Goal: Information Seeking & Learning: Learn about a topic

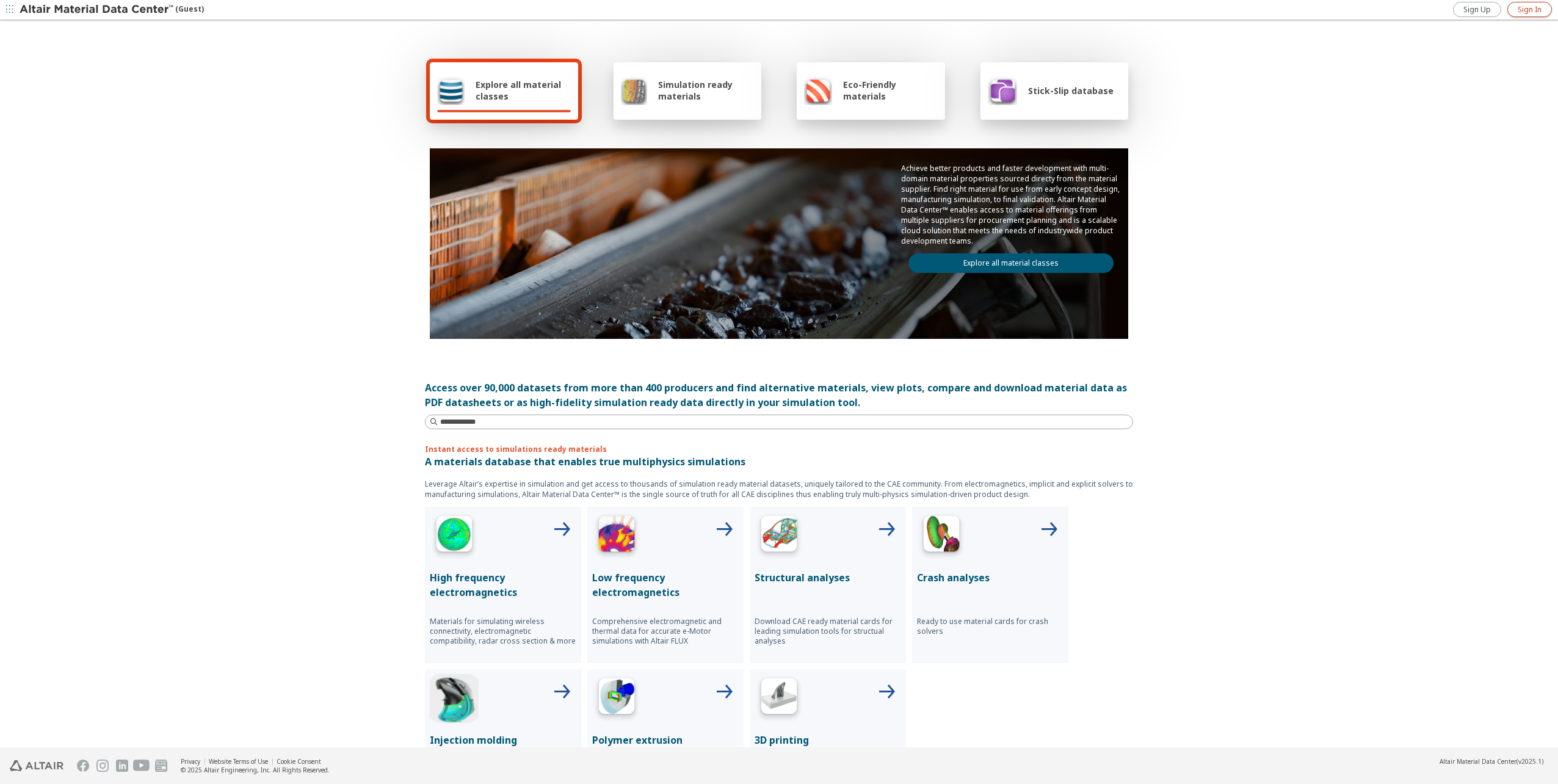
click at [1528, 10] on span "Sign In" at bounding box center [1529, 10] width 24 height 10
click at [995, 259] on link "Explore all material classes" at bounding box center [1011, 263] width 205 height 19
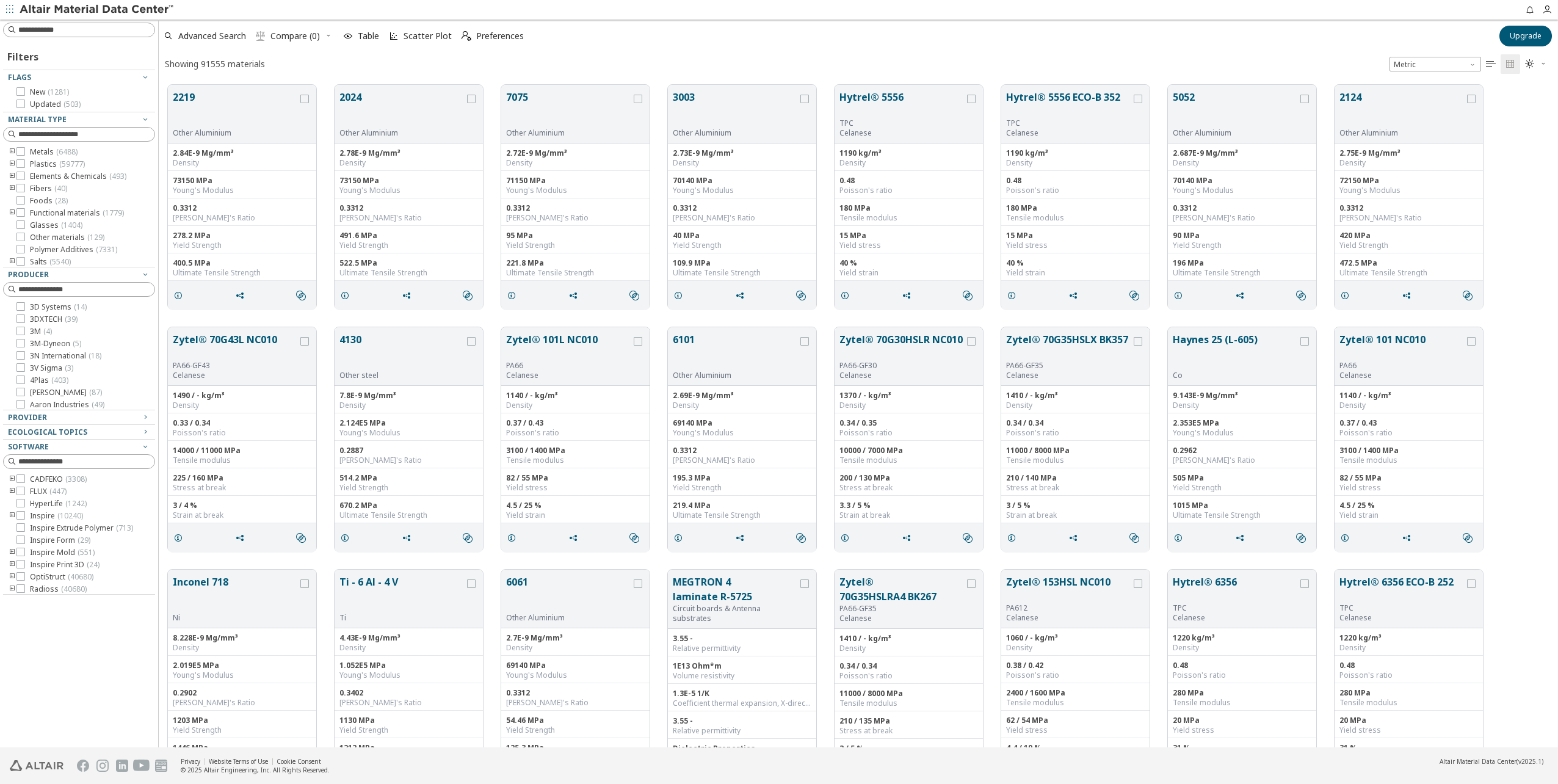
scroll to position [15, 0]
click at [67, 420] on div "Provider" at bounding box center [74, 417] width 132 height 10
click at [24, 521] on icon at bounding box center [21, 522] width 8 height 8
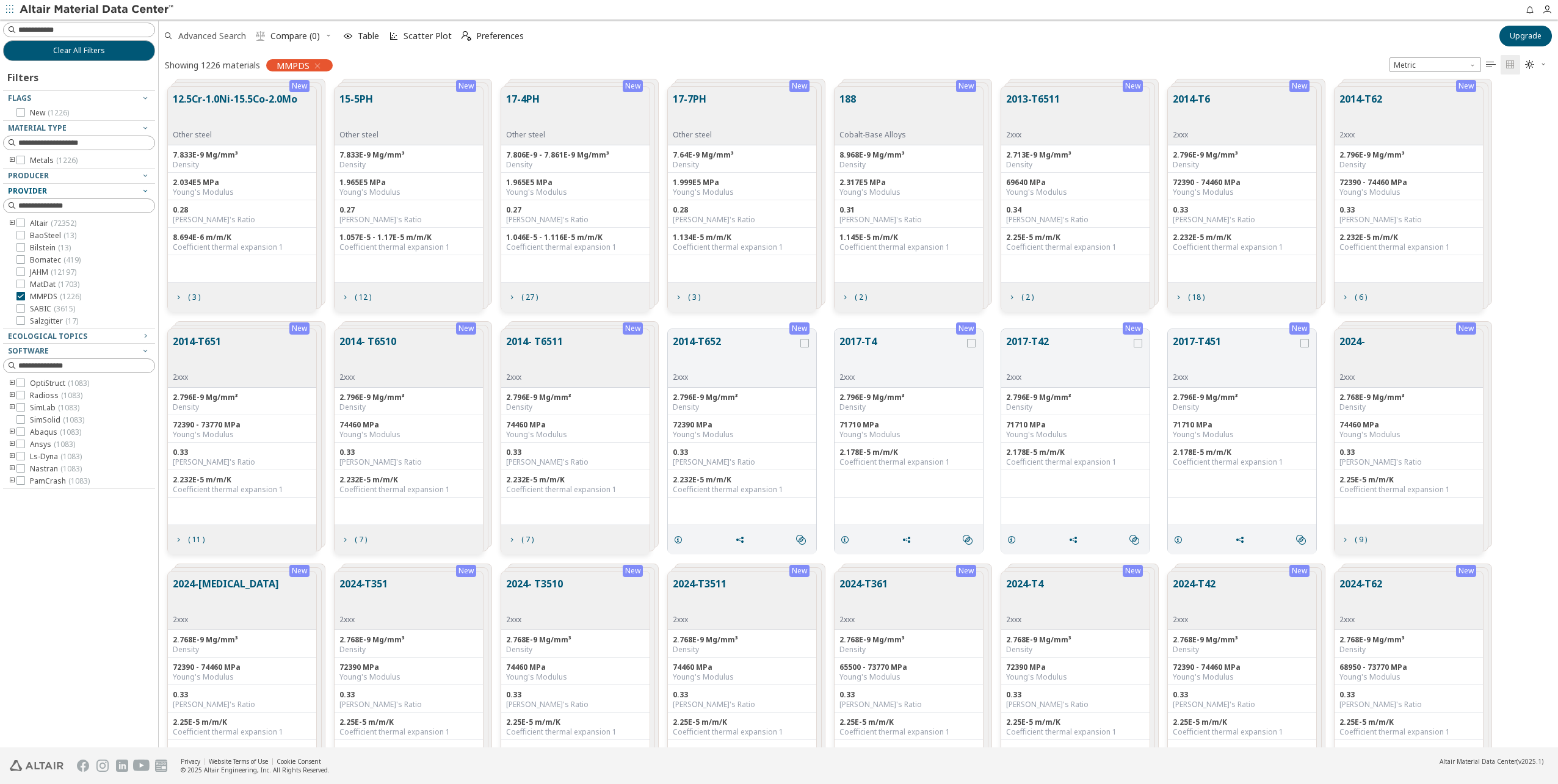
click at [199, 40] on span "Advanced Search" at bounding box center [213, 35] width 68 height 8
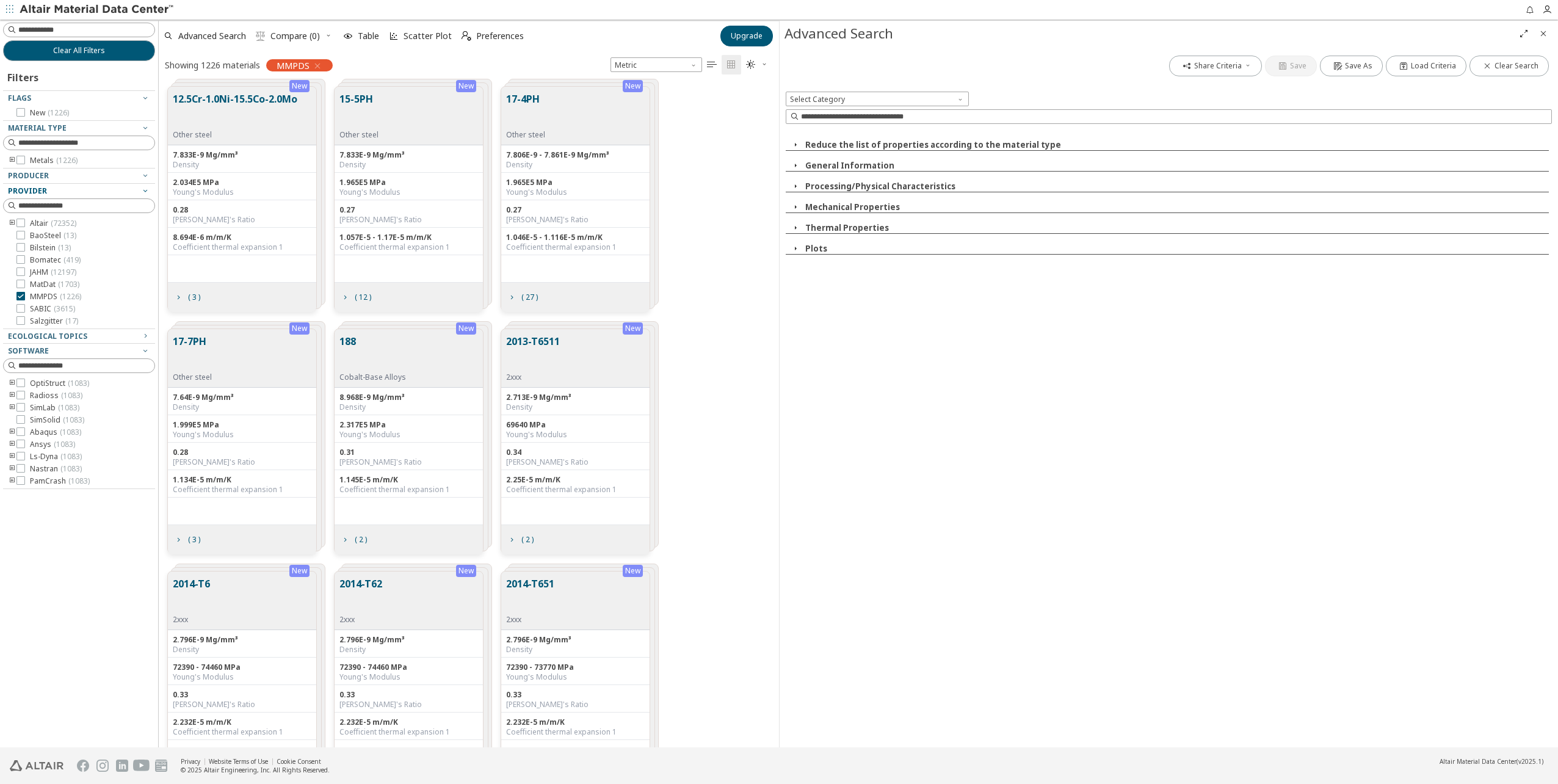
click at [811, 205] on button "Mechanical Properties" at bounding box center [852, 207] width 94 height 11
click at [1249, 243] on input "text" at bounding box center [1223, 240] width 80 height 13
click at [866, 282] on button "Mechanical properties - Axial Loading" at bounding box center [889, 287] width 157 height 11
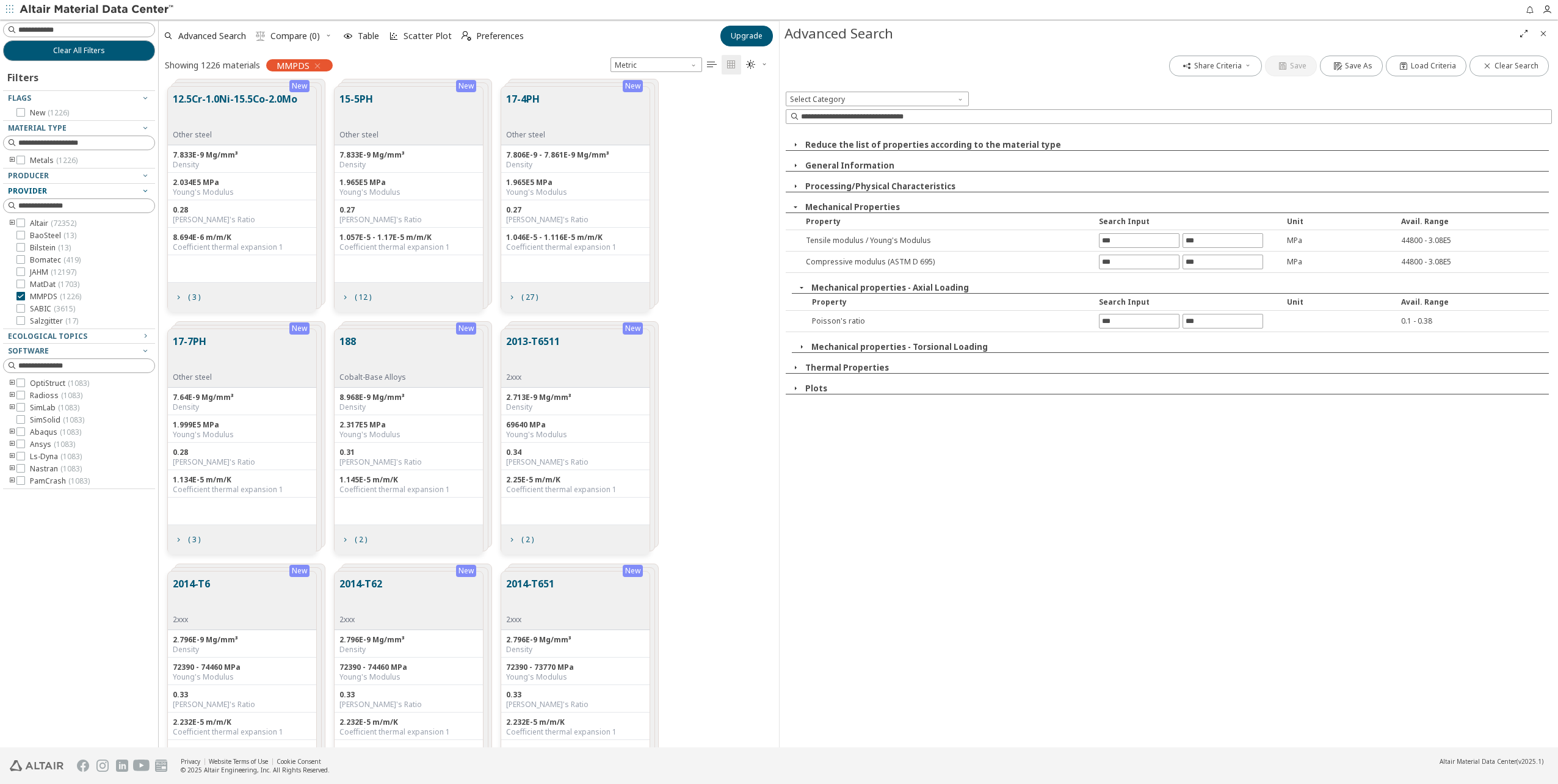
click at [836, 345] on button "Mechanical properties - Torsional Loading" at bounding box center [899, 346] width 177 height 11
click at [828, 180] on button "Processing/Physical Characteristics" at bounding box center [880, 186] width 150 height 11
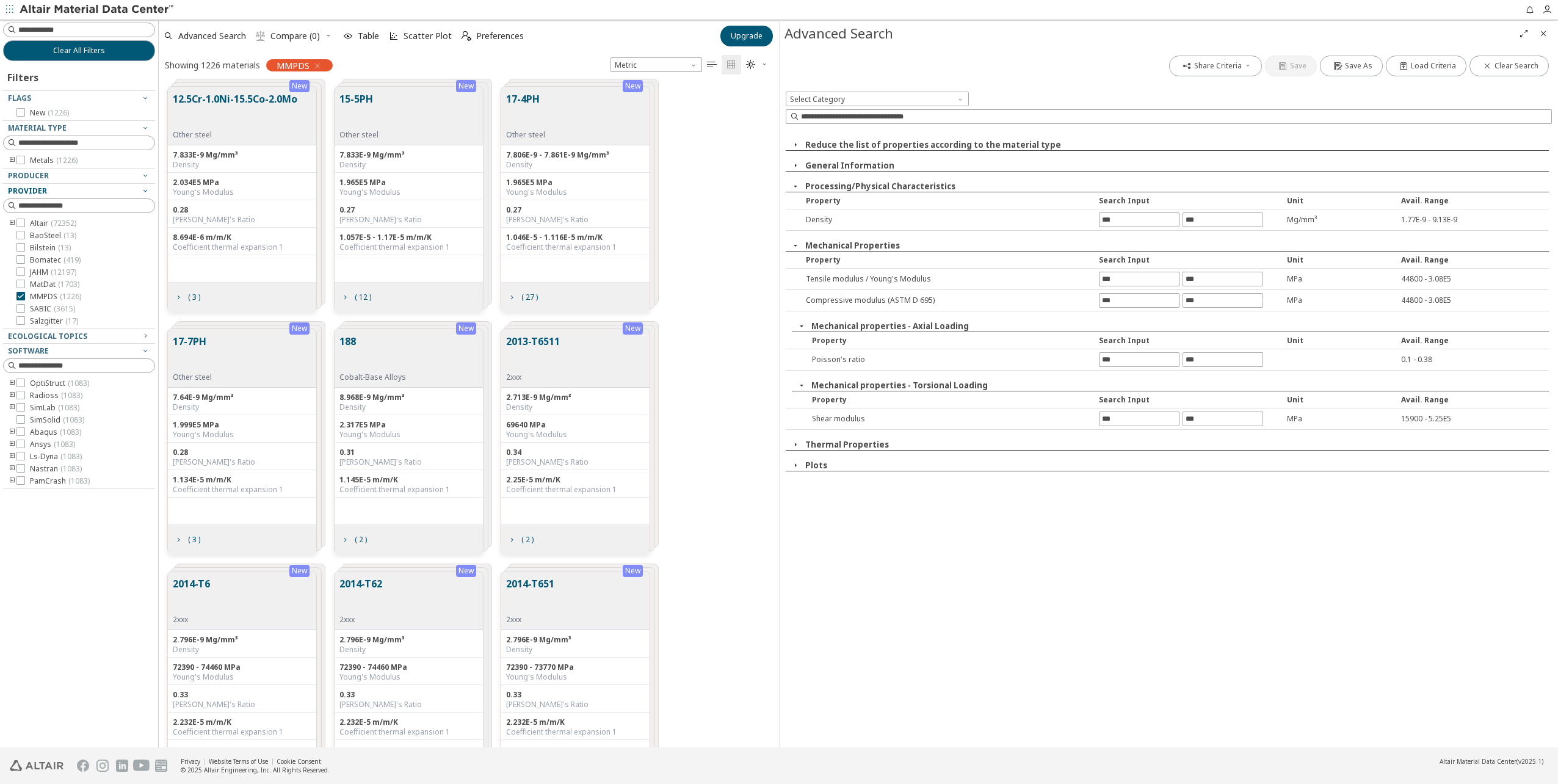
click at [827, 180] on button "Processing/Physical Characteristics" at bounding box center [880, 186] width 150 height 11
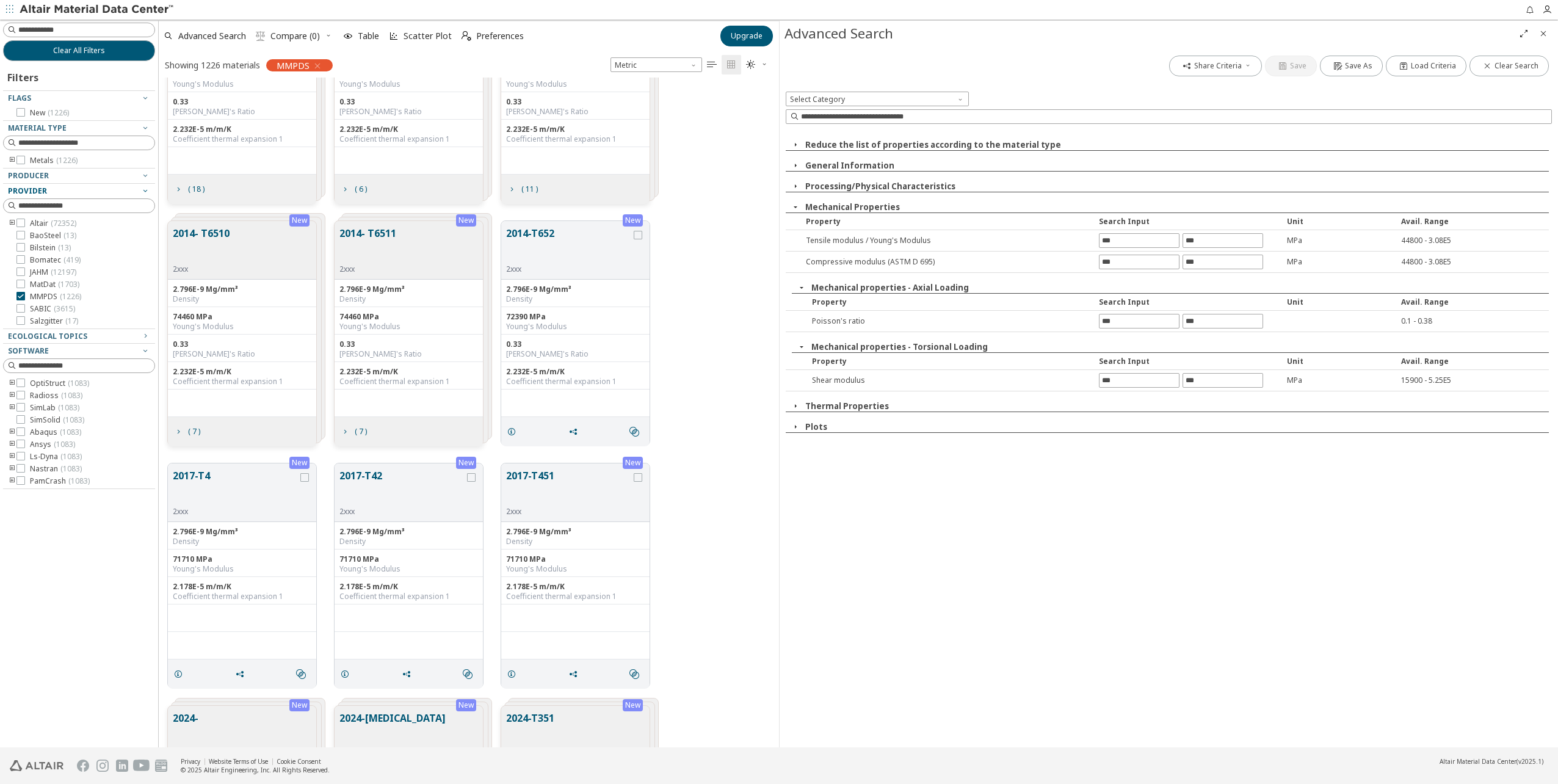
scroll to position [550, 0]
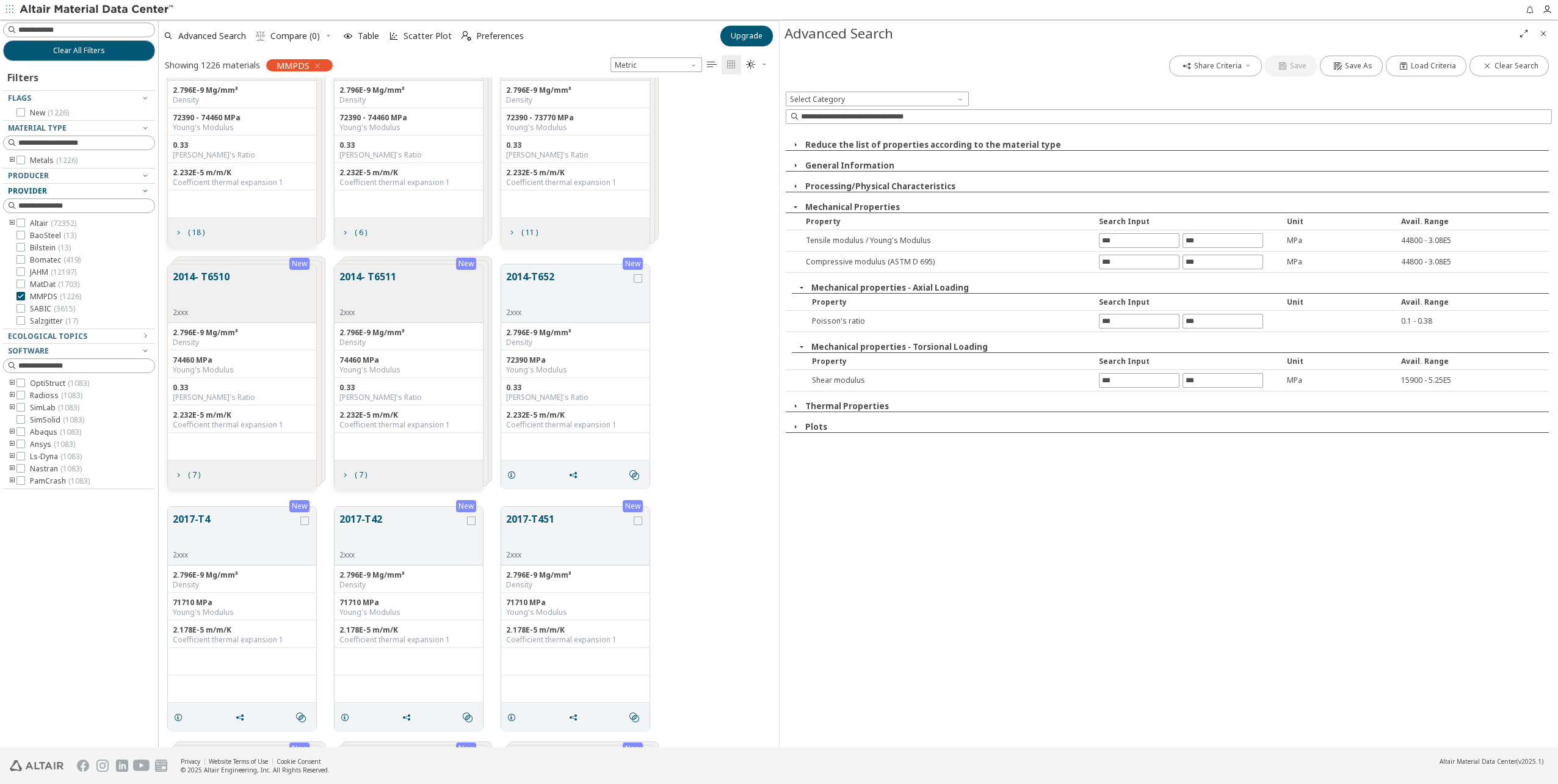
click at [234, 284] on div "2014- T6510 2xxx" at bounding box center [241, 293] width 148 height 58
click at [182, 479] on span "( 7 )" at bounding box center [186, 475] width 31 height 23
click at [188, 474] on span "( 7 )" at bounding box center [194, 475] width 12 height 7
click at [187, 474] on span "( 7 )" at bounding box center [194, 475] width 17 height 7
click at [424, 285] on button "2014- T6510" at bounding box center [402, 288] width 125 height 39
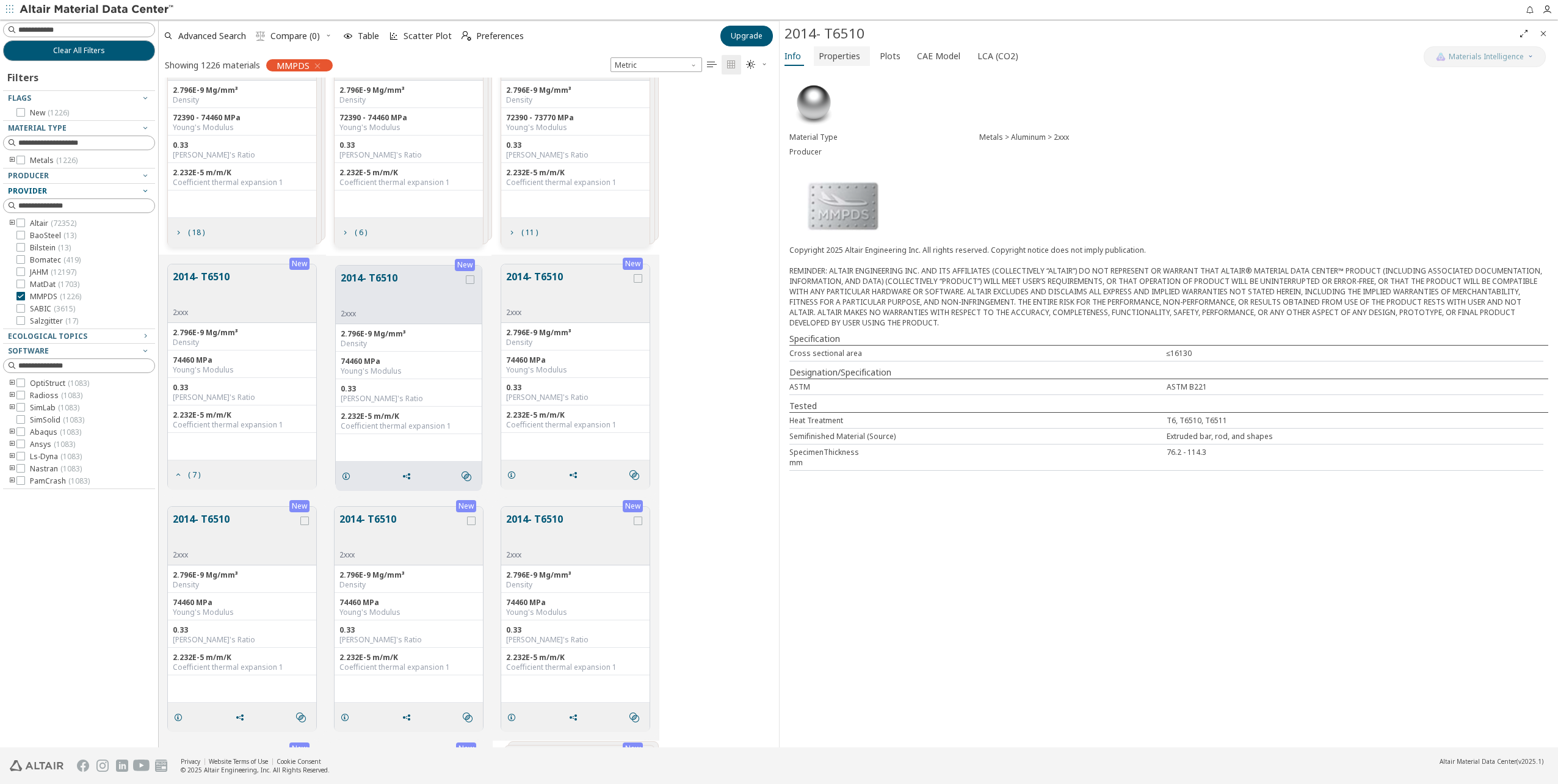
click at [837, 64] on span "Properties" at bounding box center [839, 56] width 42 height 19
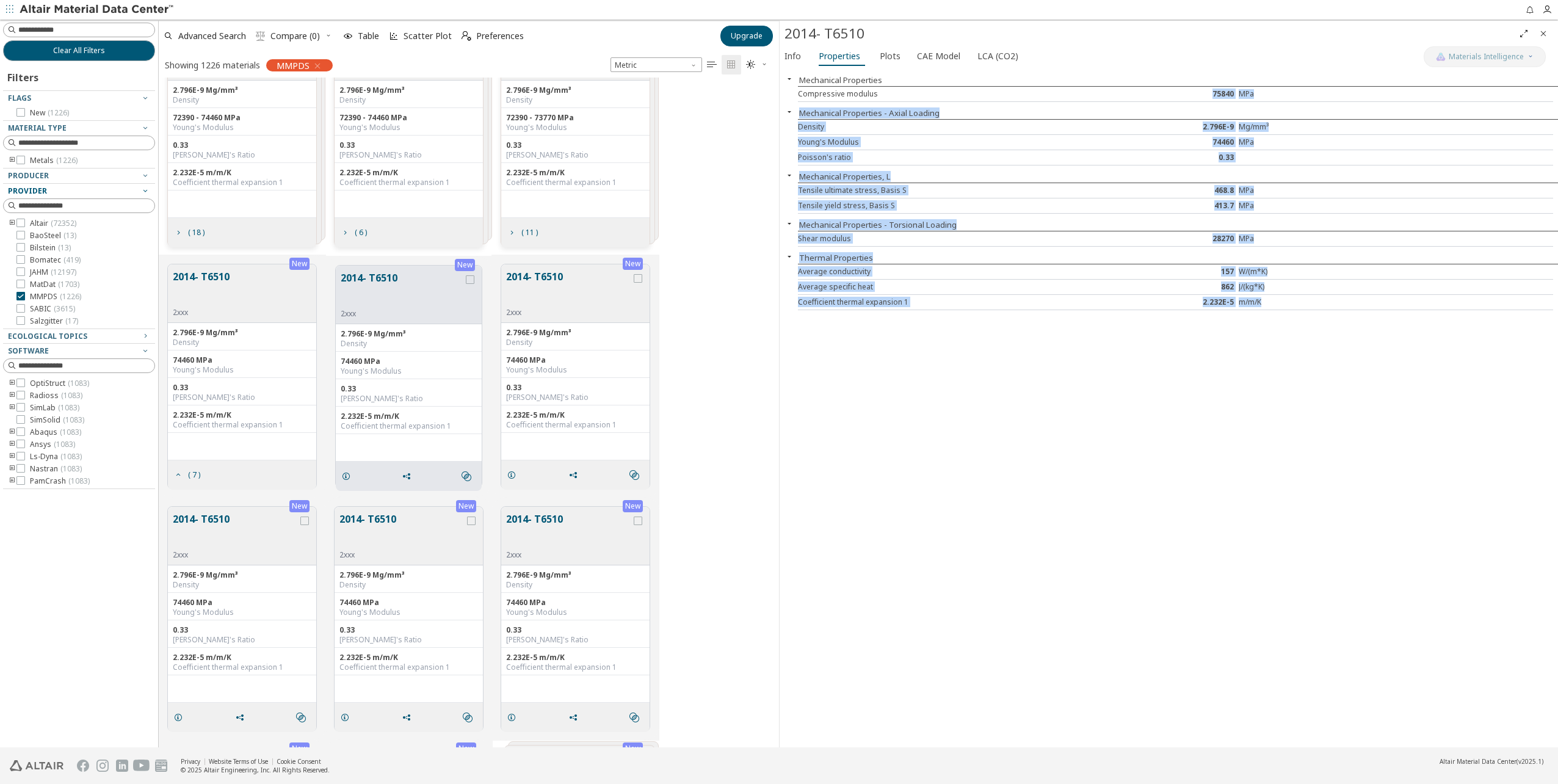
drag, startPoint x: 1022, startPoint y: 100, endPoint x: 1277, endPoint y: 391, distance: 386.9
click at [1277, 391] on div "Mechanical Properties Compressive modulus 75840 MPa Mechanical Properties - Axi…" at bounding box center [1169, 408] width 778 height 678
drag, startPoint x: 1277, startPoint y: 391, endPoint x: 1008, endPoint y: 425, distance: 271.1
click at [1008, 425] on div "Mechanical Properties Compressive modulus 75840 MPa Mechanical Properties - Axi…" at bounding box center [1169, 408] width 778 height 678
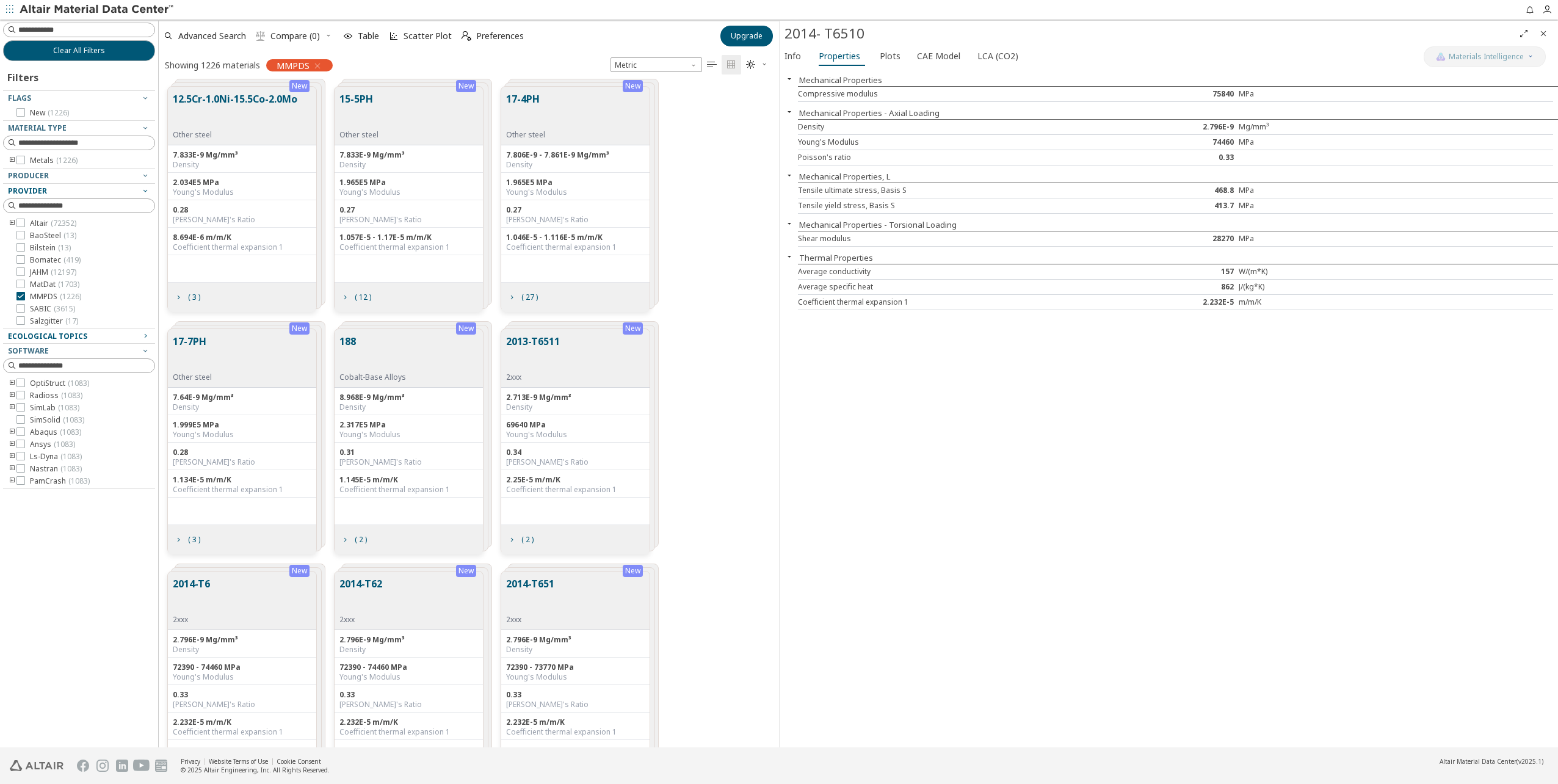
click at [51, 338] on span "Ecological Topics" at bounding box center [48, 336] width 80 height 10
click at [76, 175] on div "Producer" at bounding box center [74, 175] width 132 height 10
click at [150, 176] on icon "button" at bounding box center [145, 175] width 10 height 10
click at [143, 179] on div at bounding box center [76, 180] width 146 height 6
click at [179, 297] on icon "grid" at bounding box center [178, 297] width 10 height 10
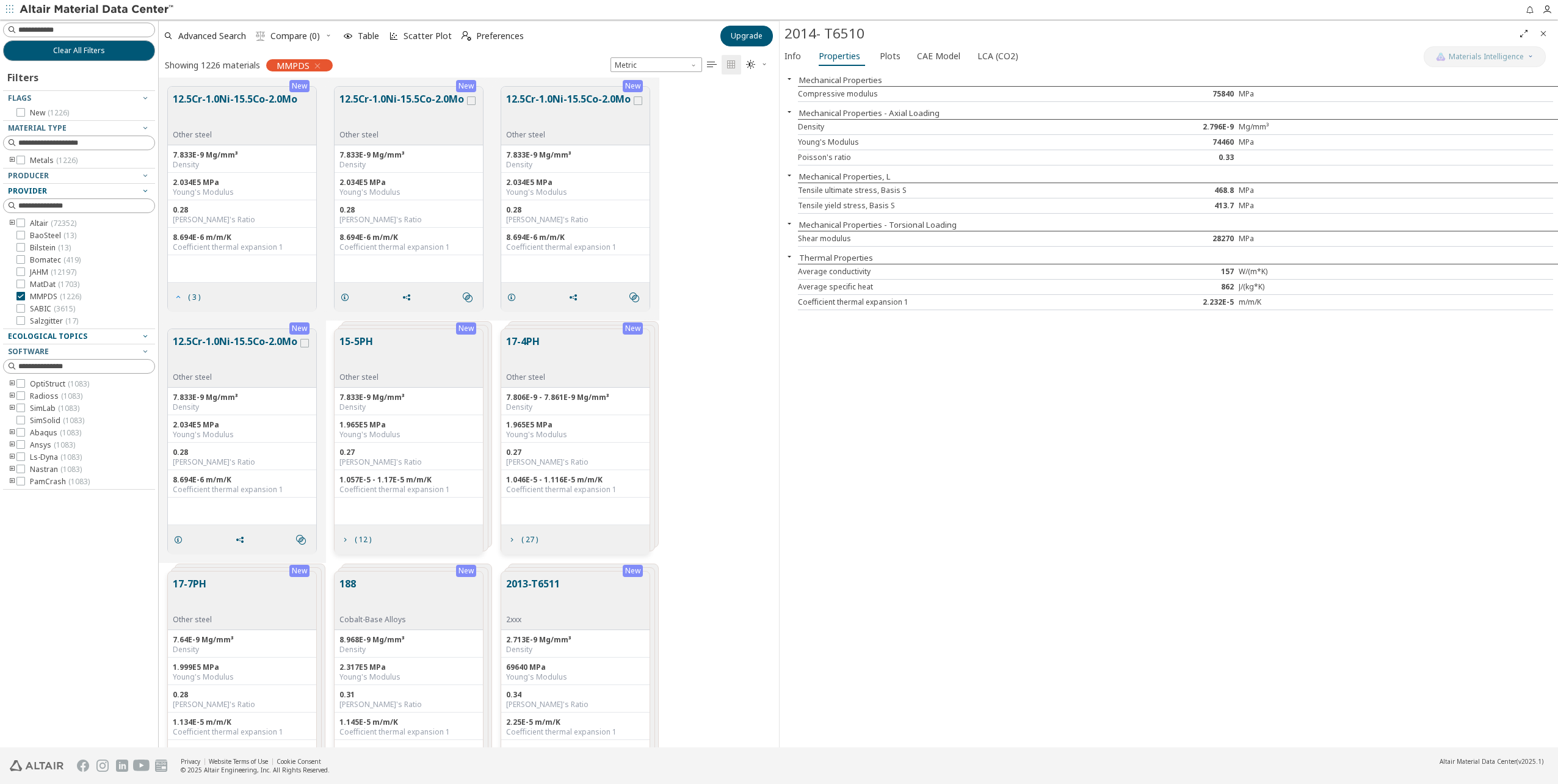
click at [179, 297] on icon "grid" at bounding box center [178, 297] width 10 height 10
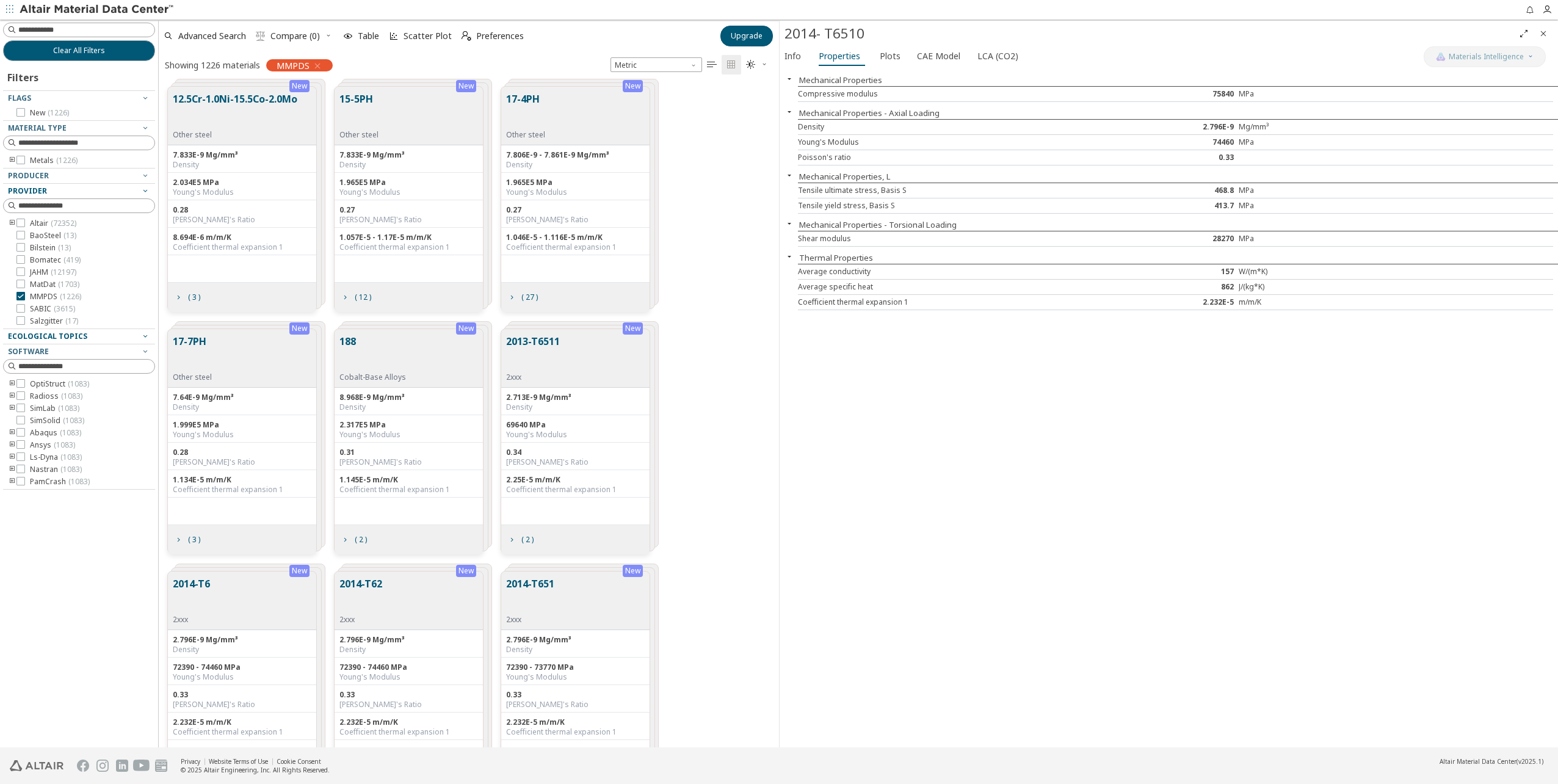
click at [389, 118] on div "15-5PH Other steel" at bounding box center [408, 116] width 148 height 58
click at [344, 293] on icon "grid" at bounding box center [344, 297] width 10 height 10
click at [635, 98] on icon "grid" at bounding box center [638, 100] width 8 height 8
click at [308, 344] on icon "grid" at bounding box center [304, 343] width 8 height 8
click at [469, 348] on div "grid" at bounding box center [471, 358] width 13 height 48
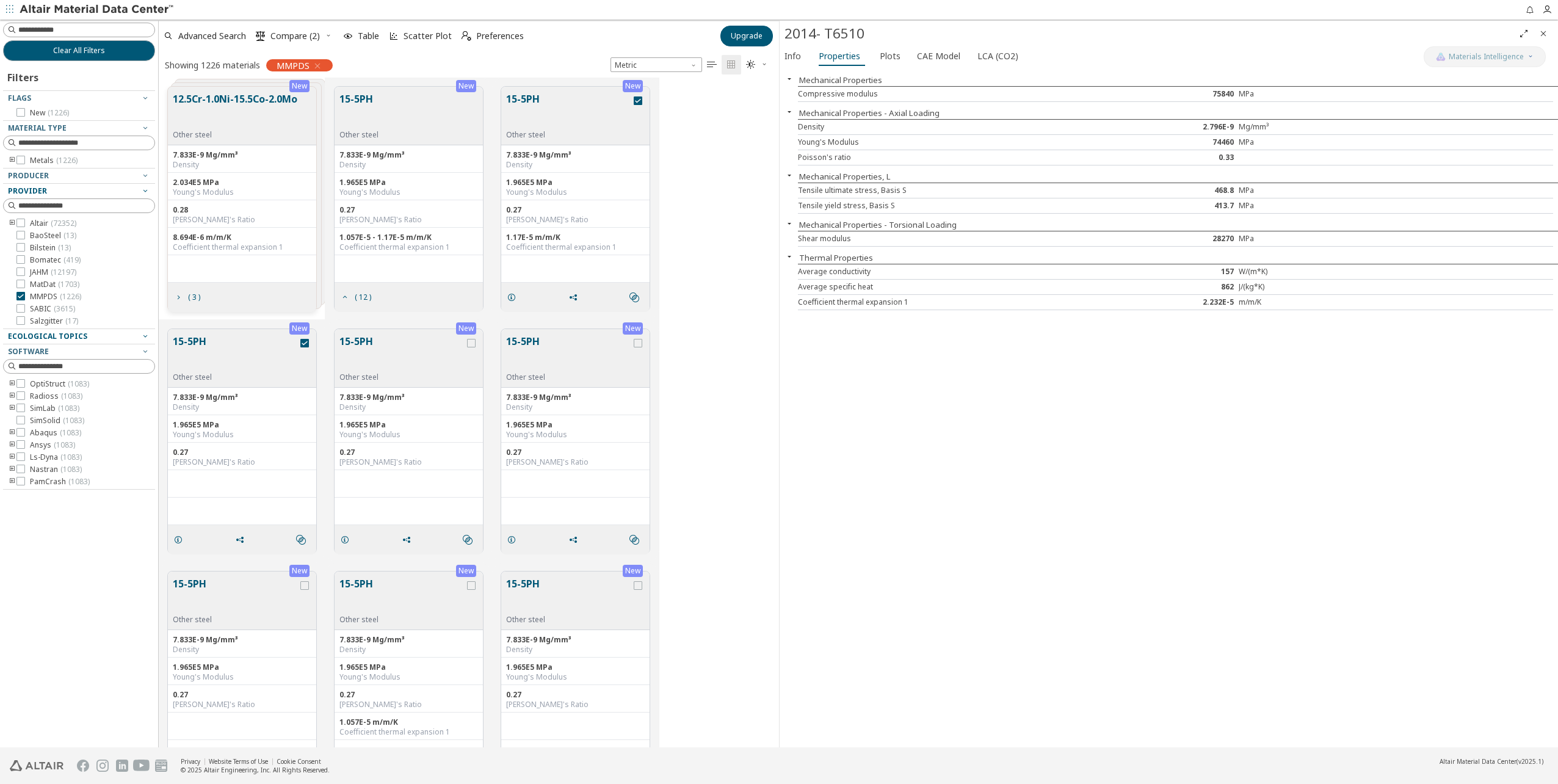
click at [640, 348] on div "grid" at bounding box center [638, 358] width 13 height 48
click at [636, 336] on div "grid" at bounding box center [638, 358] width 13 height 48
click at [637, 340] on icon "grid" at bounding box center [638, 343] width 8 height 8
click at [473, 349] on div "grid" at bounding box center [471, 358] width 13 height 48
click at [767, 66] on icon "button" at bounding box center [764, 64] width 7 height 7
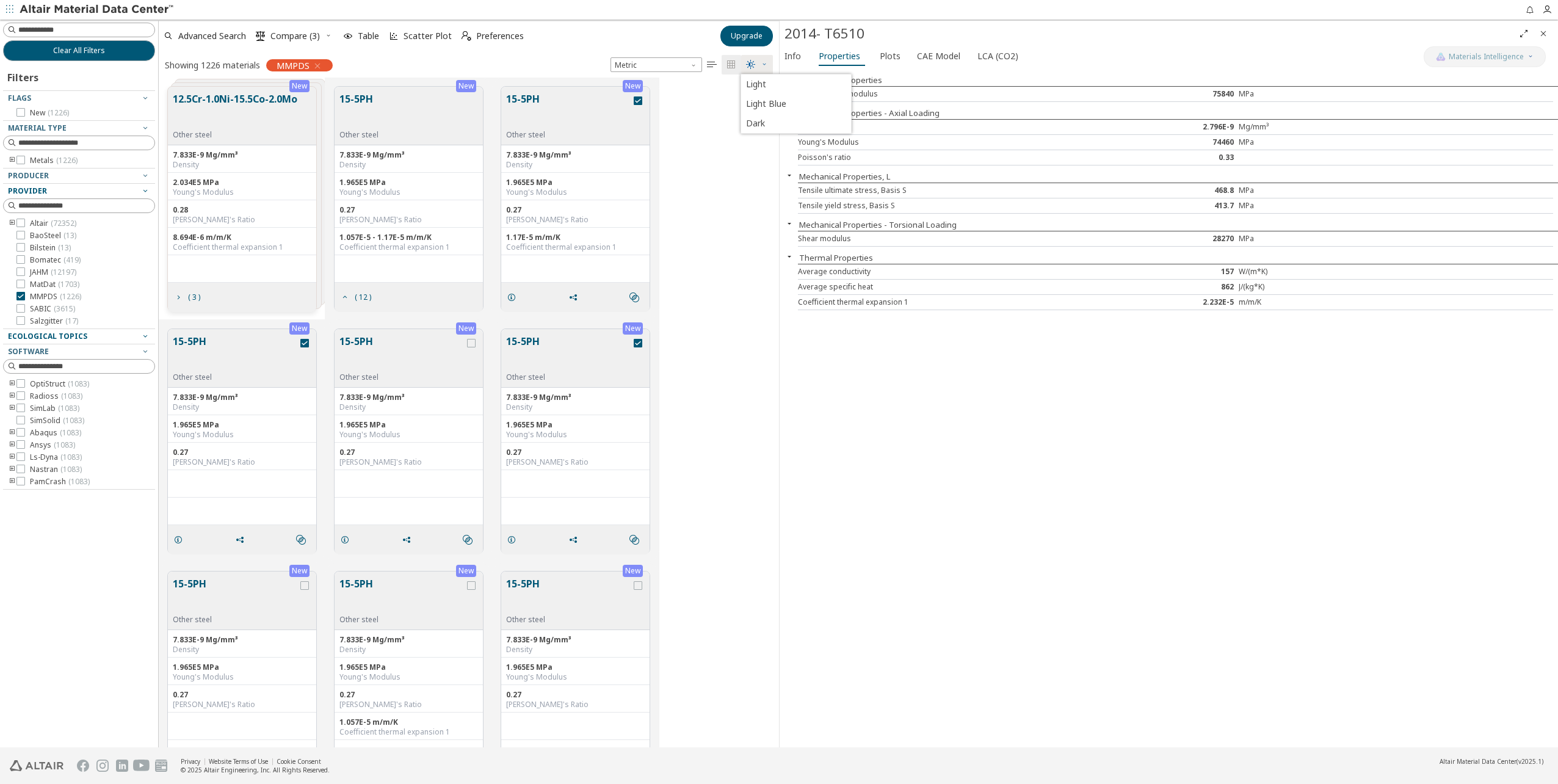
click at [723, 191] on div "New 12.5Cr-1.0Ni-15.5Co-2.0Mo Other steel 7.833E-9 Mg/mm³ Density 2.034E5 MPa Y…" at bounding box center [469, 198] width 620 height 242
click at [590, 100] on button "15-5PH" at bounding box center [568, 111] width 125 height 39
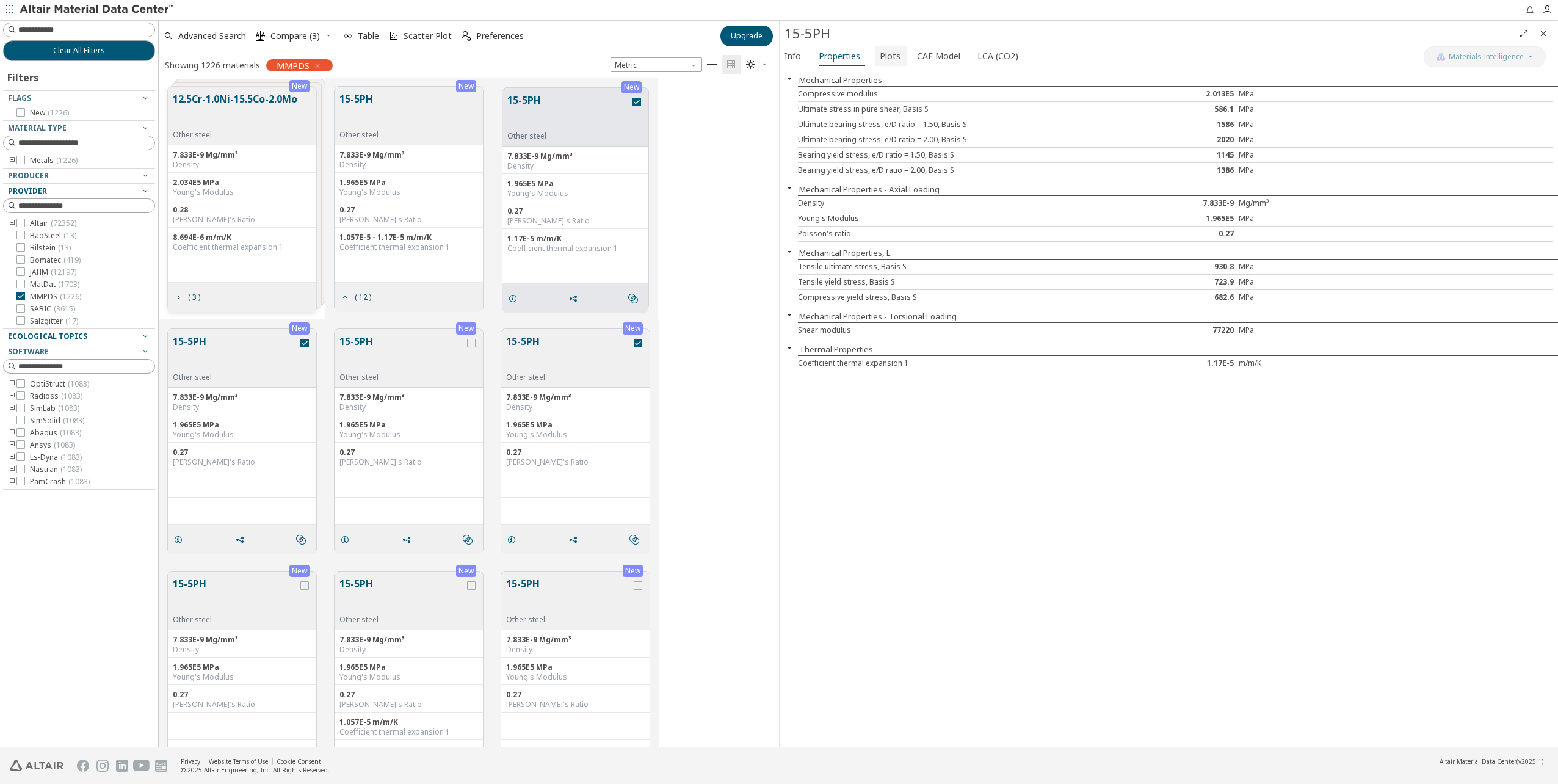
click at [897, 56] on button "Plots" at bounding box center [891, 56] width 32 height 19
